Goal: Transaction & Acquisition: Download file/media

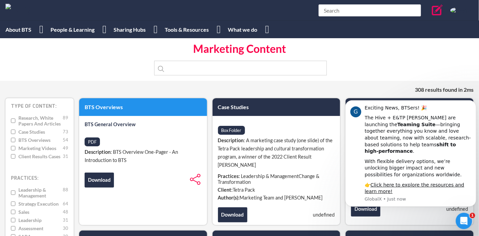
click at [33, 139] on span "BTS Overviews" at bounding box center [39, 140] width 43 height 6
click at [15, 139] on input "BTS Overviews 54" at bounding box center [13, 140] width 4 height 6
checkbox input "true"
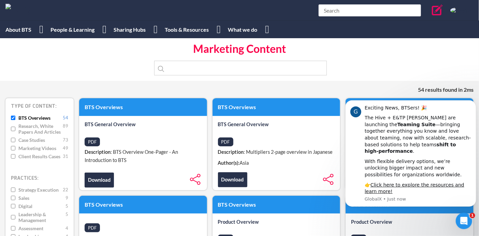
click at [89, 144] on span "PDF" at bounding box center [92, 142] width 15 height 9
click at [96, 182] on link "Download" at bounding box center [99, 180] width 29 height 15
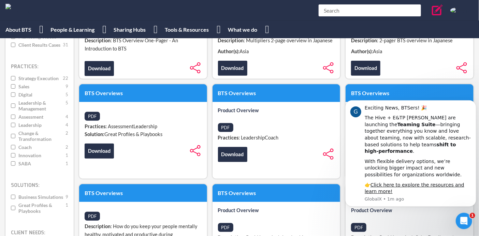
scroll to position [112, 0]
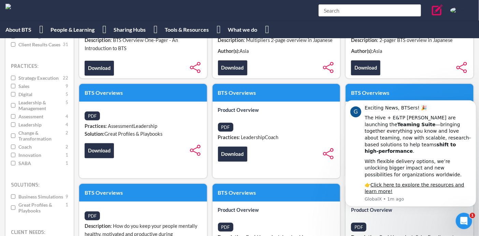
click at [14, 157] on input "Innovation 1" at bounding box center [13, 155] width 4 height 6
checkbox input "true"
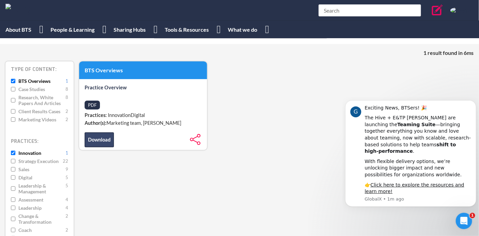
scroll to position [36, 0]
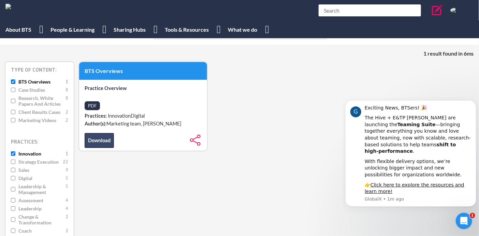
click at [98, 137] on link "Download" at bounding box center [99, 140] width 29 height 15
click at [155, 104] on div "PDF" at bounding box center [143, 106] width 128 height 12
click at [104, 100] on div "PDF" at bounding box center [143, 106] width 128 height 12
drag, startPoint x: 97, startPoint y: 100, endPoint x: 84, endPoint y: 109, distance: 16.7
click at [93, 103] on div "PDF" at bounding box center [143, 106] width 128 height 12
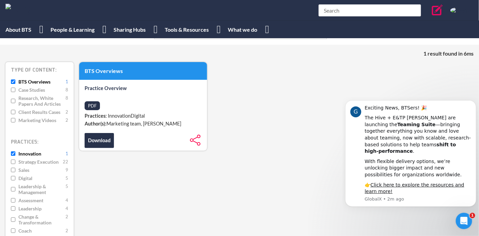
click at [84, 109] on div "PDF" at bounding box center [143, 106] width 128 height 12
click at [130, 102] on div "PDF" at bounding box center [143, 106] width 128 height 12
click at [103, 140] on link "Download" at bounding box center [99, 140] width 29 height 15
click at [13, 154] on input "Innovation 1" at bounding box center [13, 154] width 4 height 6
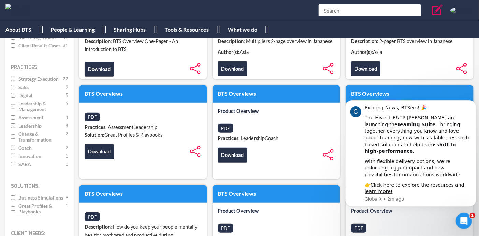
scroll to position [111, 0]
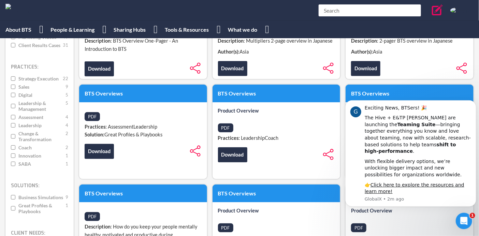
click at [13, 136] on input "Change & Transformation 2" at bounding box center [13, 137] width 4 height 12
checkbox input "true"
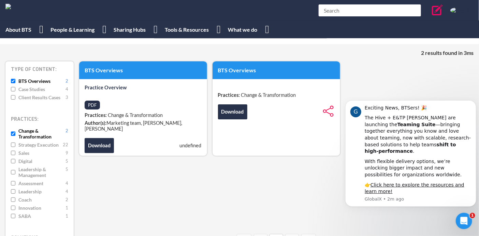
scroll to position [36, 0]
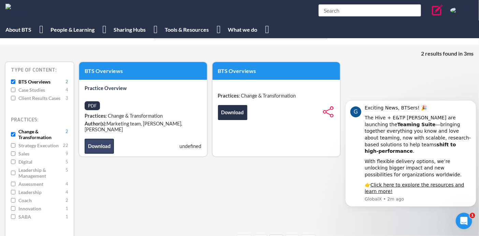
click at [103, 144] on link "Download" at bounding box center [99, 146] width 29 height 15
click at [13, 143] on input "Strategy Execution 22" at bounding box center [13, 146] width 4 height 6
checkbox input "true"
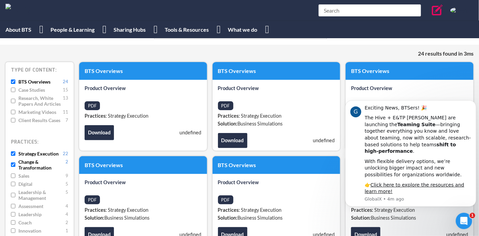
click at [12, 153] on input "Strategy Execution 22" at bounding box center [13, 154] width 4 height 6
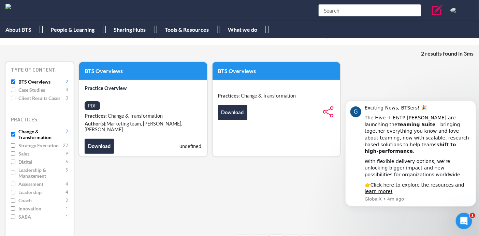
click at [12, 134] on input "Change & Transformation 2" at bounding box center [13, 135] width 4 height 12
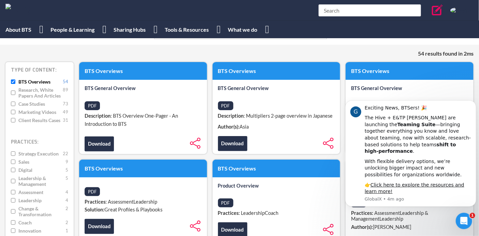
click at [13, 154] on input "Strategy Execution 22" at bounding box center [13, 154] width 4 height 6
checkbox input "true"
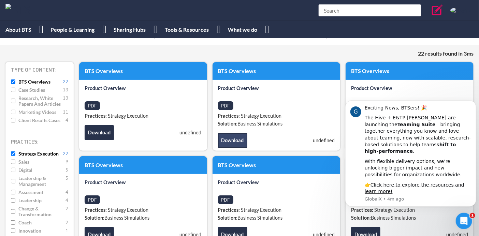
click at [234, 140] on link "Download" at bounding box center [232, 140] width 29 height 15
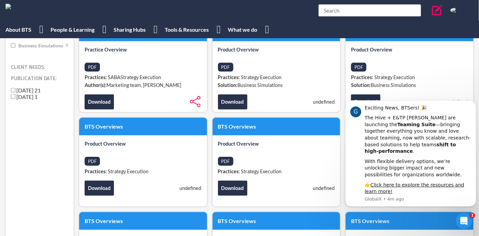
scroll to position [263, 0]
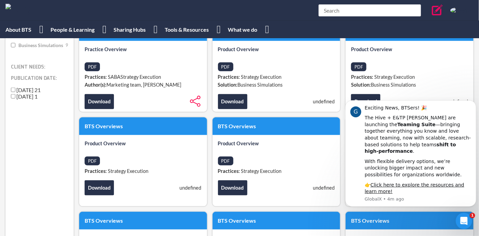
click at [208, 114] on ol "BTS Overviews Product Overview PDF Practices: Strategy Execution Download undef…" at bounding box center [276, 154] width 394 height 638
